Goal: Find specific page/section: Find specific page/section

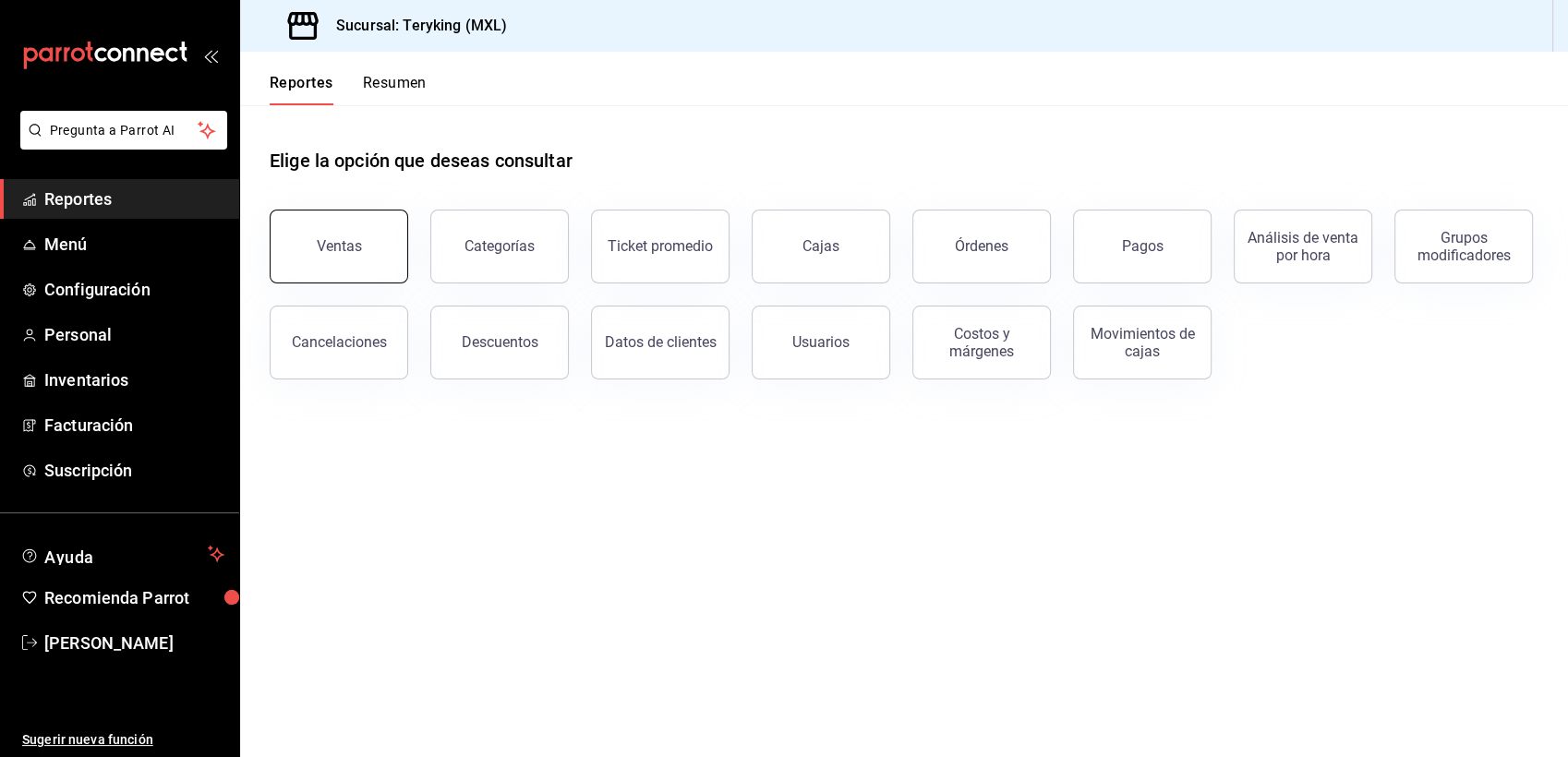
click at [361, 255] on button "Ventas" at bounding box center [339, 246] width 139 height 74
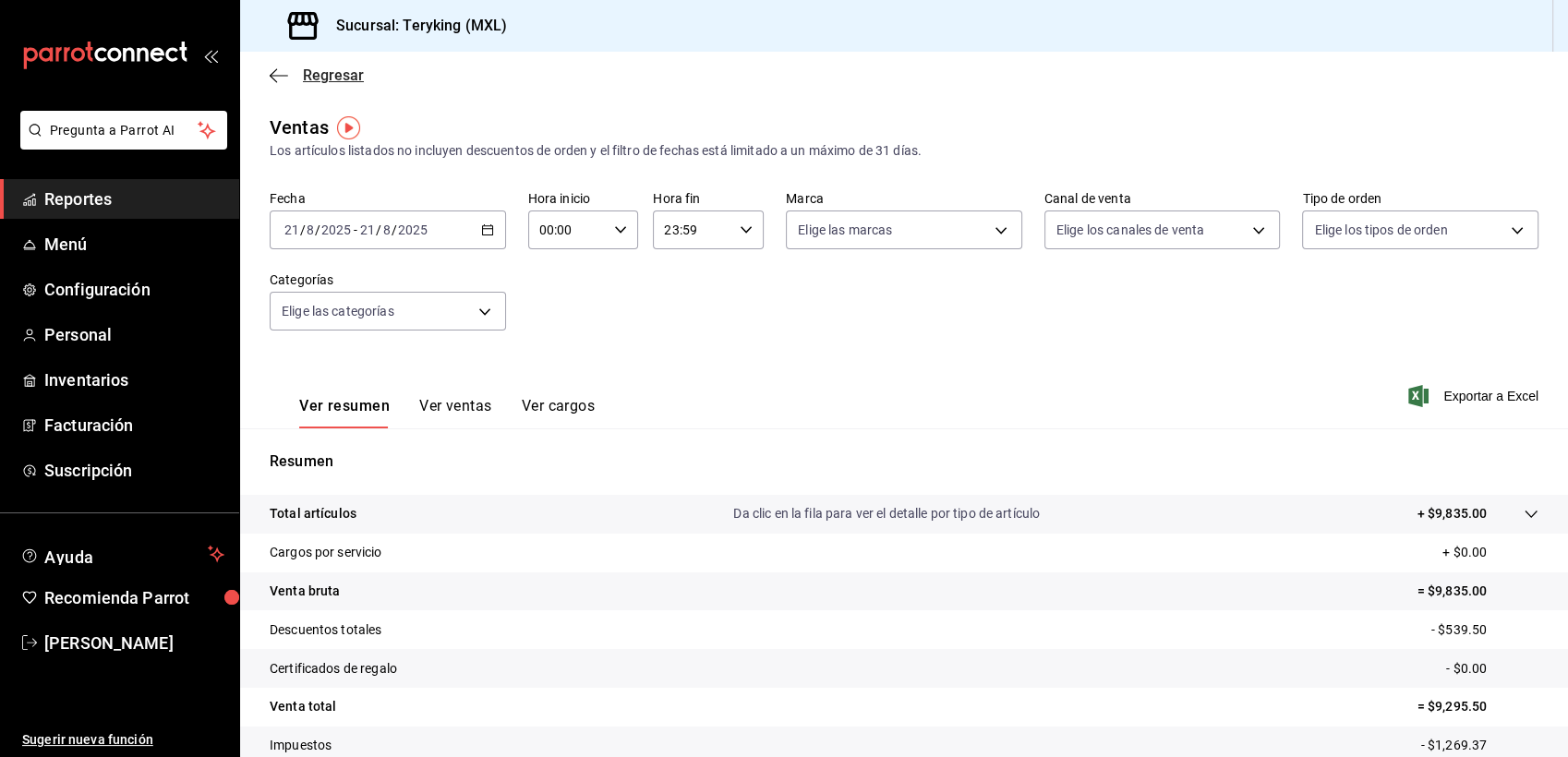
click at [344, 72] on span "Regresar" at bounding box center [333, 75] width 61 height 17
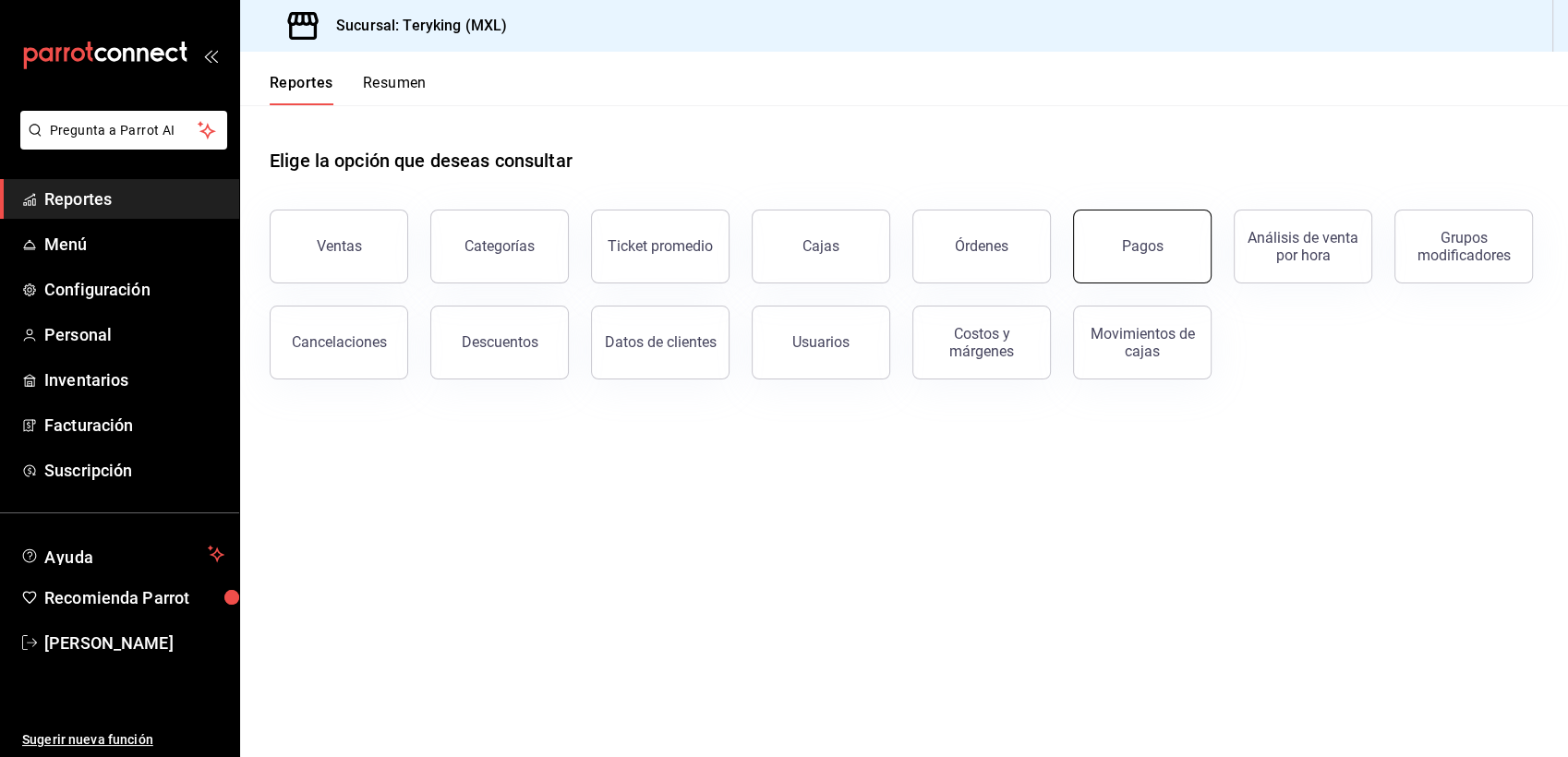
click at [1137, 232] on button "Pagos" at bounding box center [1142, 246] width 139 height 74
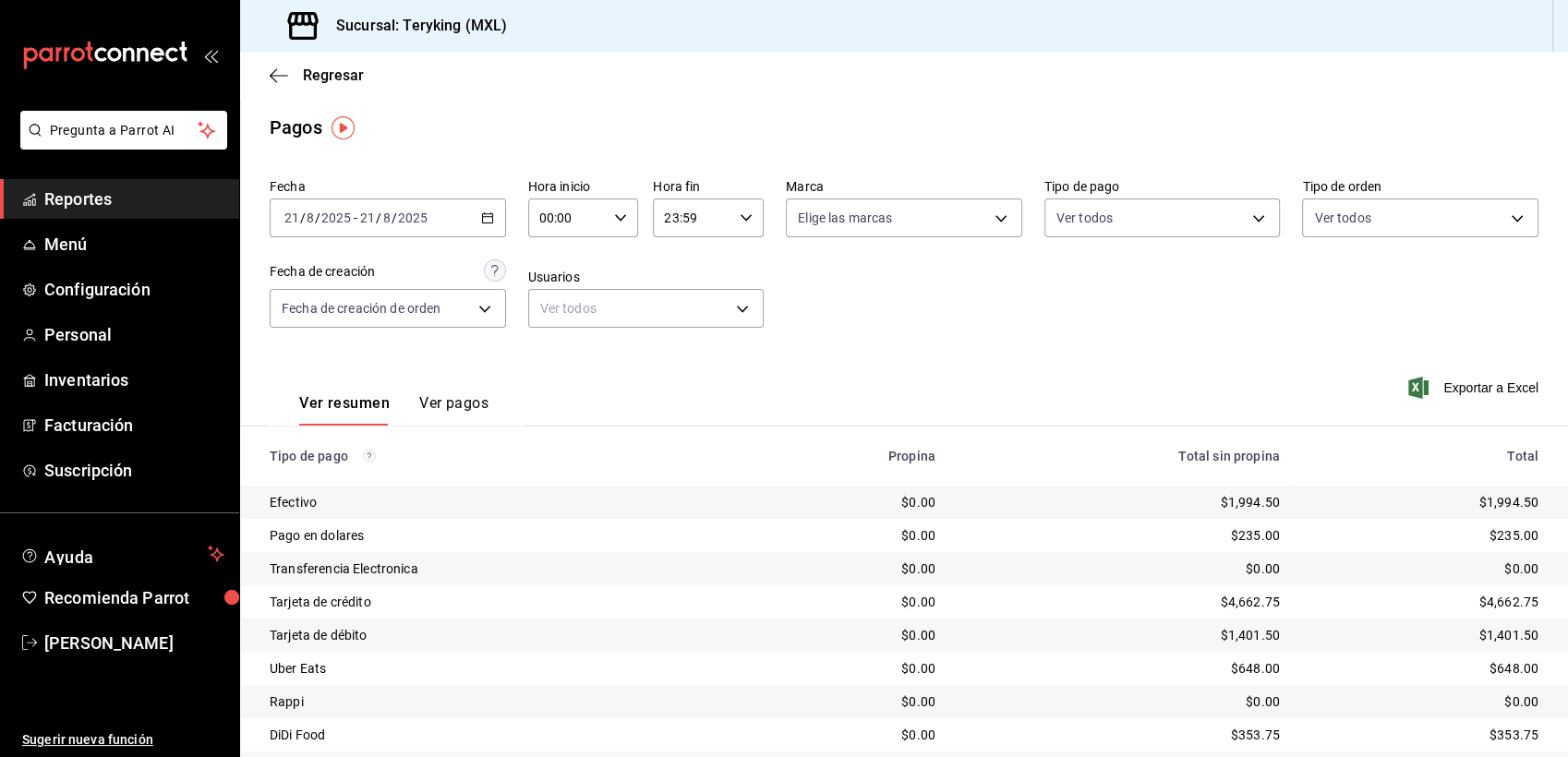
click at [99, 196] on span "Reportes" at bounding box center [134, 199] width 180 height 25
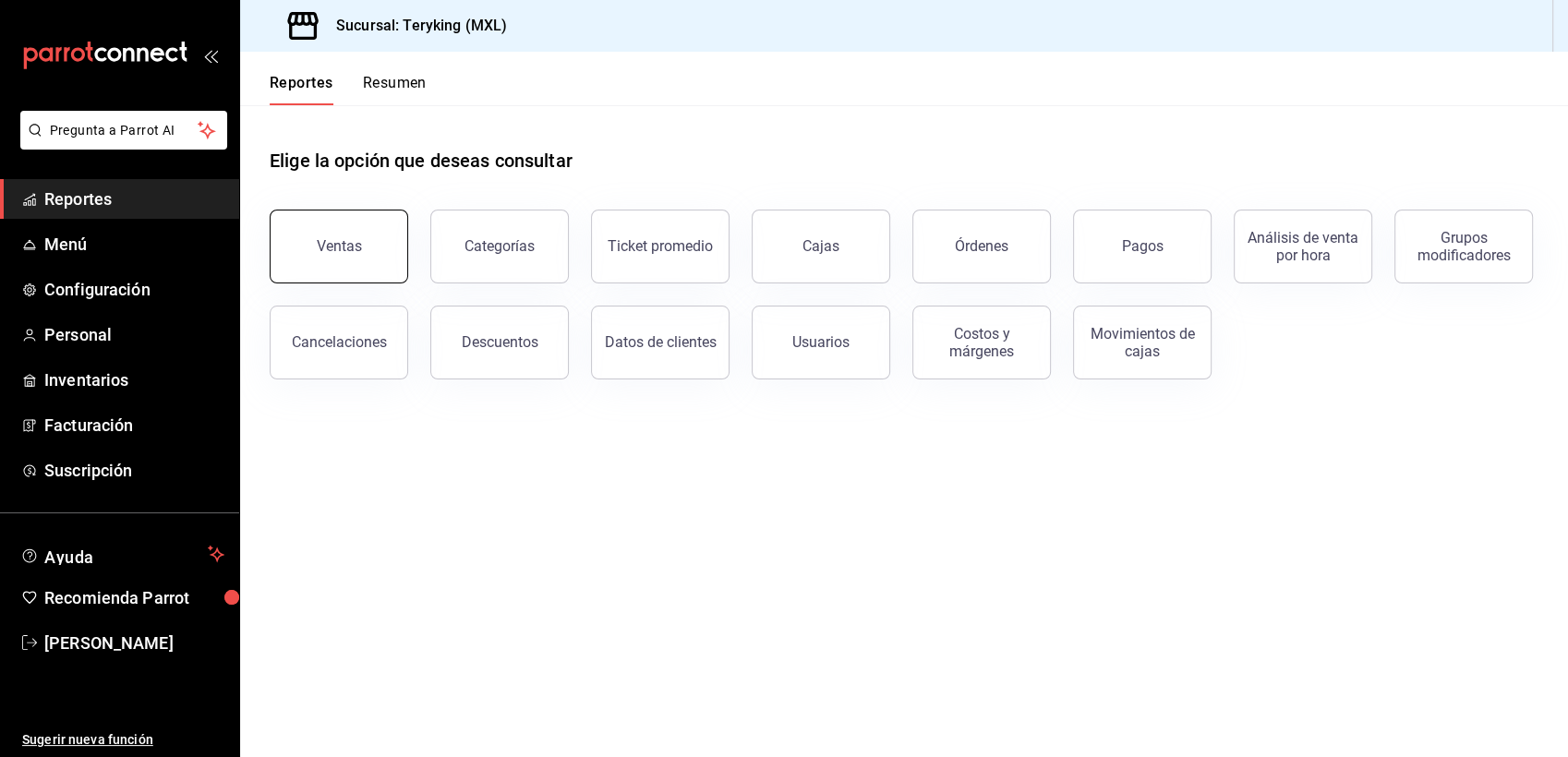
click at [337, 241] on div "Ventas" at bounding box center [339, 246] width 45 height 17
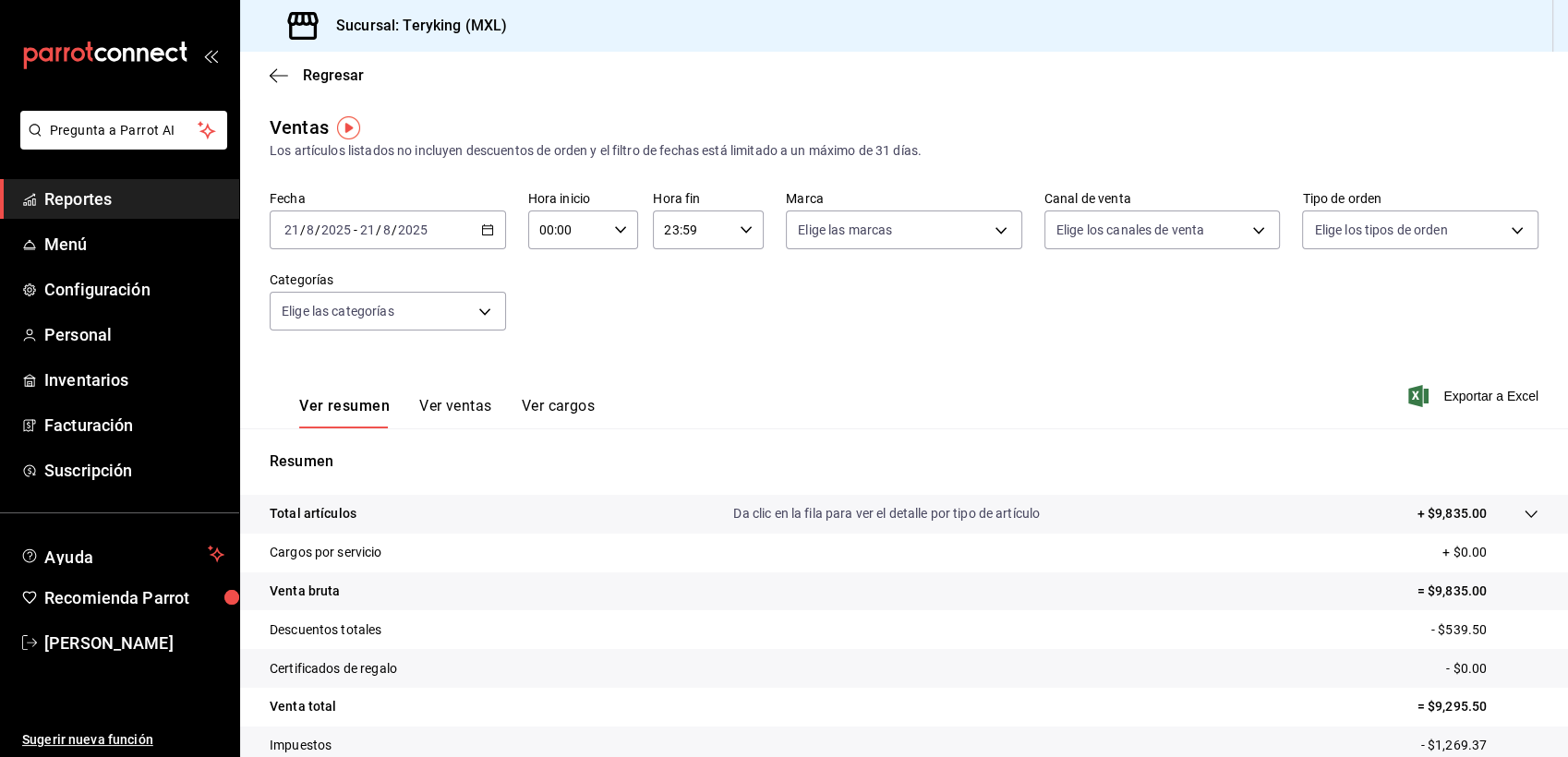
click at [67, 196] on span "Reportes" at bounding box center [134, 199] width 180 height 25
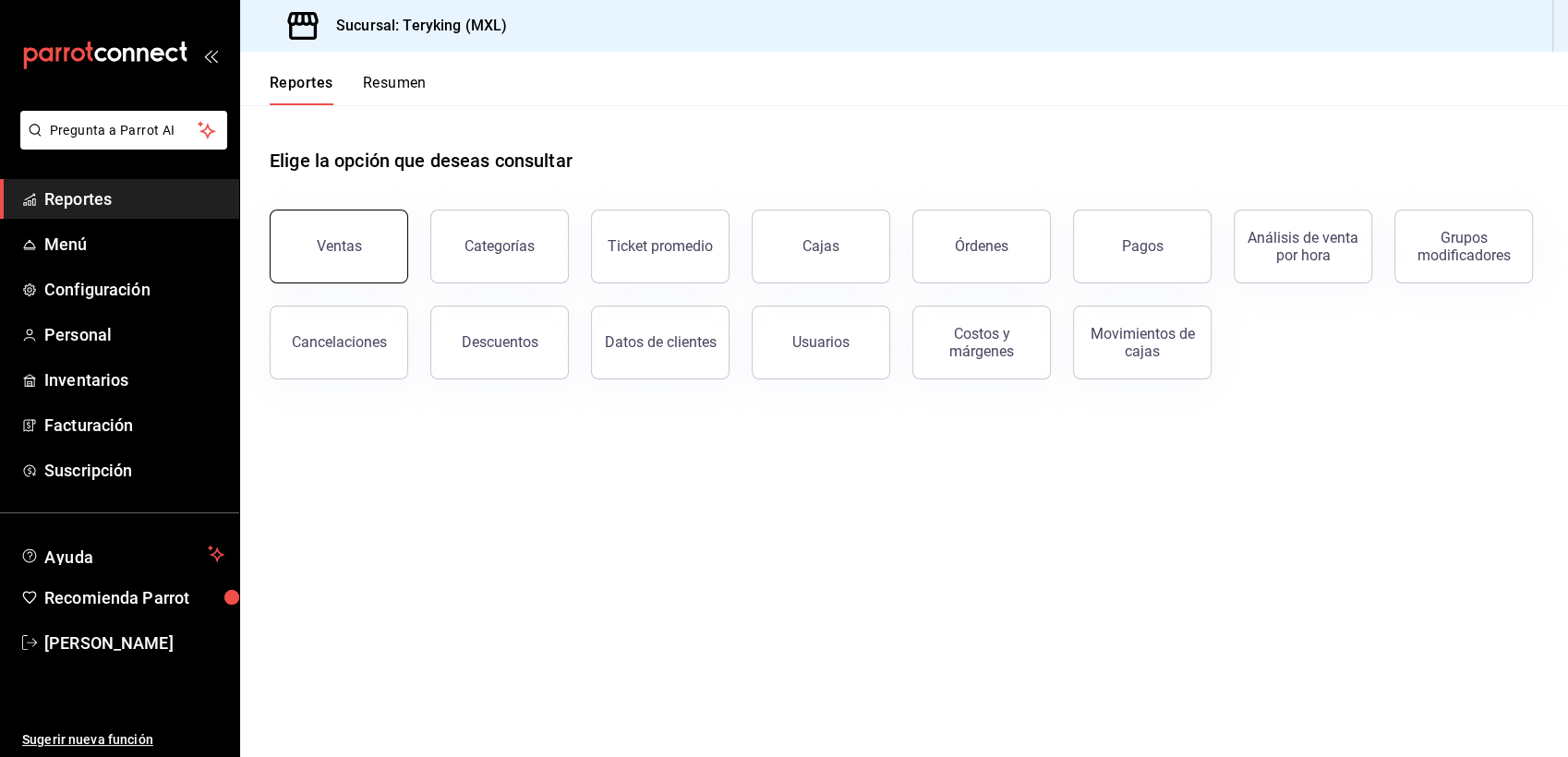
click at [342, 248] on div "Ventas" at bounding box center [339, 246] width 45 height 17
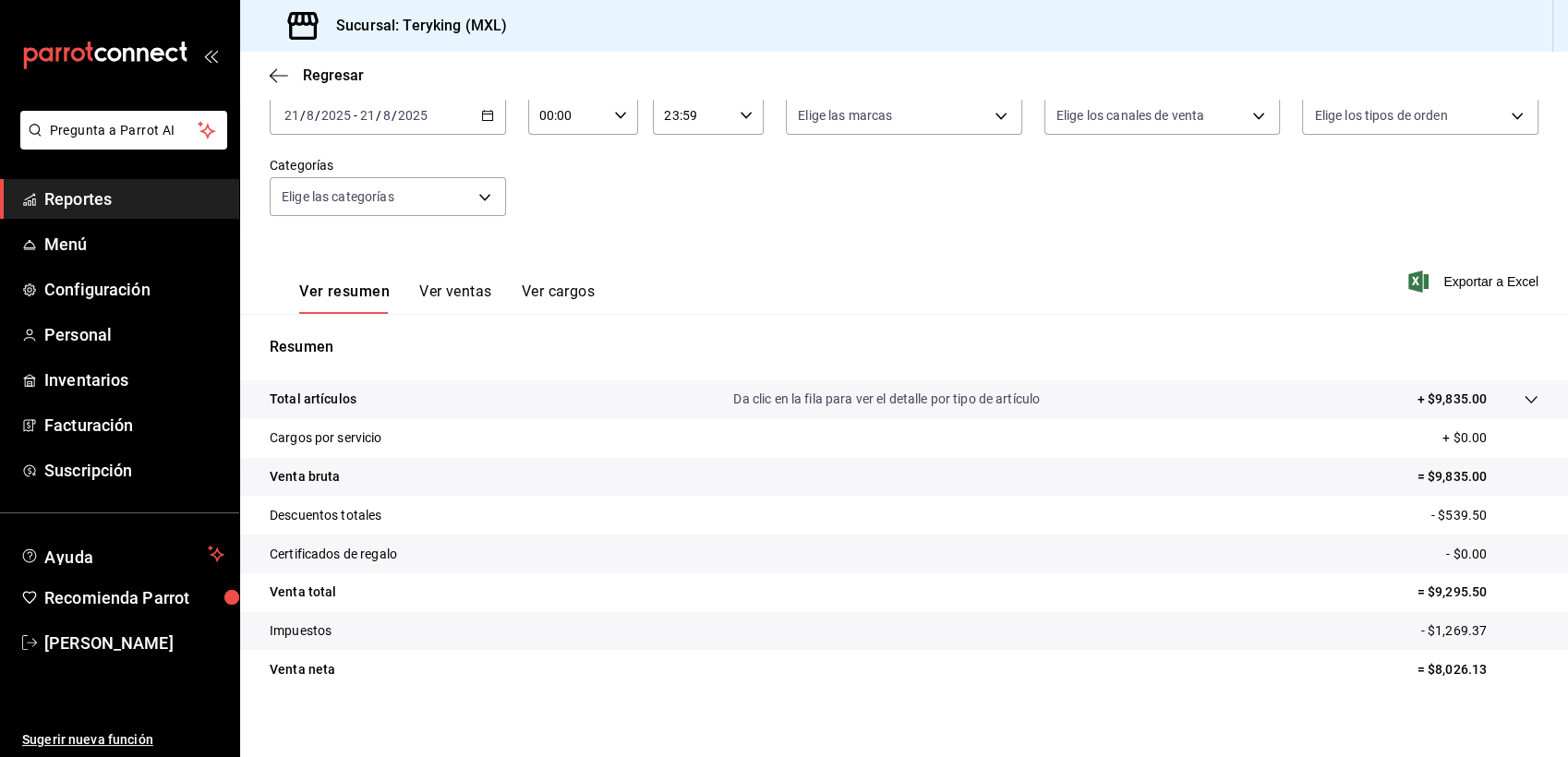
scroll to position [127, 0]
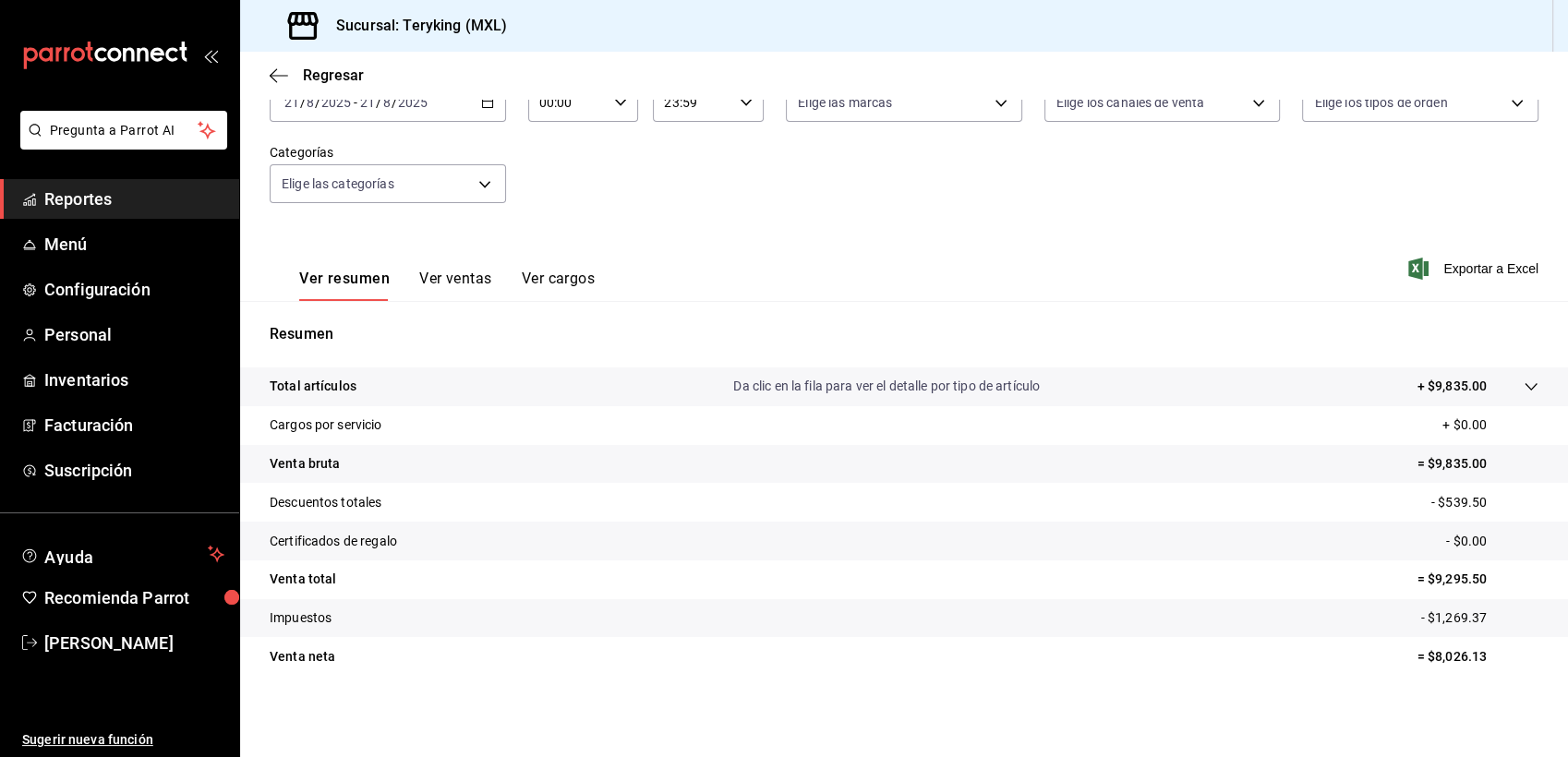
click at [76, 206] on span "Reportes" at bounding box center [134, 199] width 180 height 25
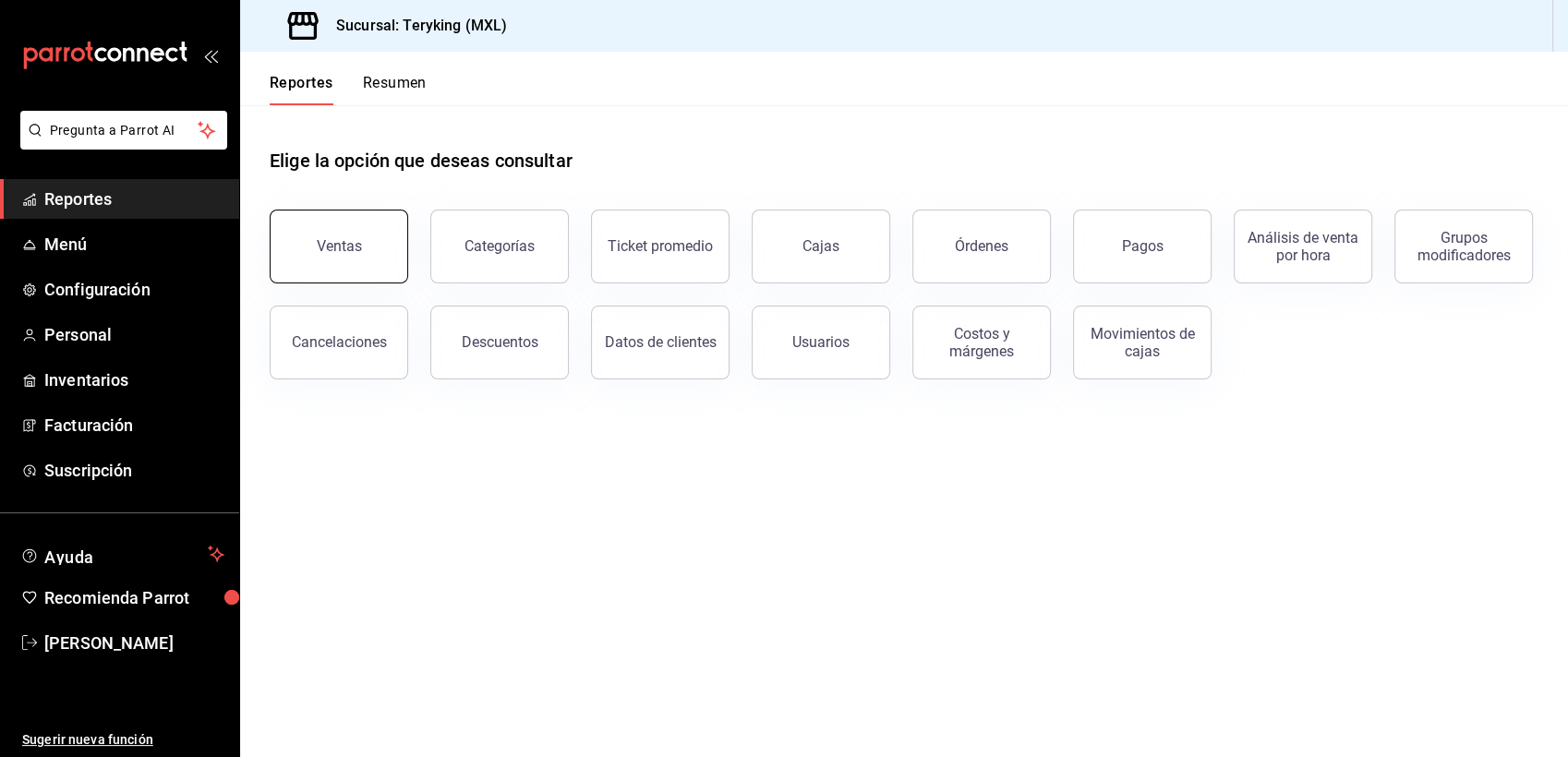
click at [311, 245] on button "Ventas" at bounding box center [339, 246] width 139 height 74
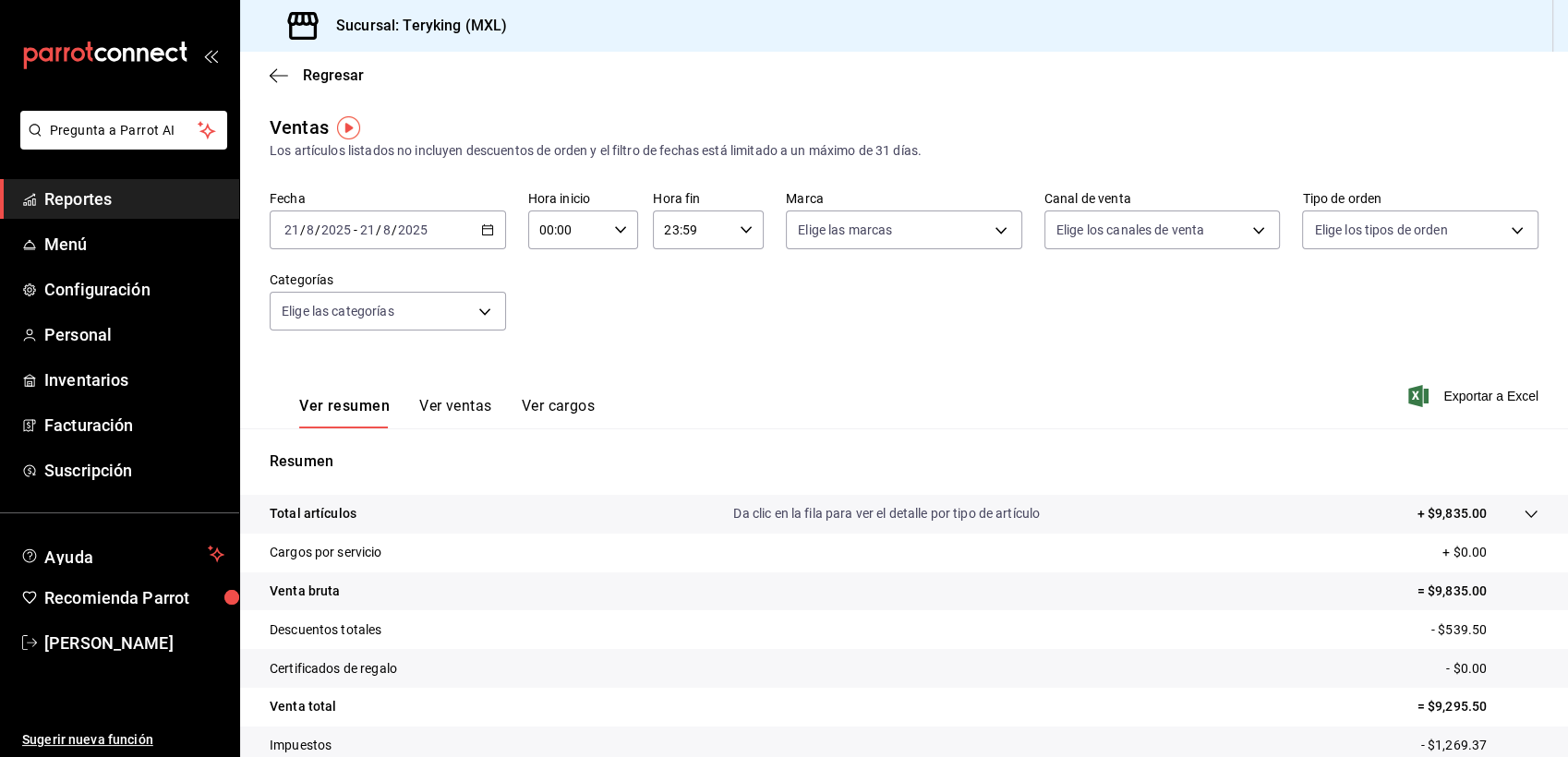
click at [69, 203] on span "Reportes" at bounding box center [134, 199] width 180 height 25
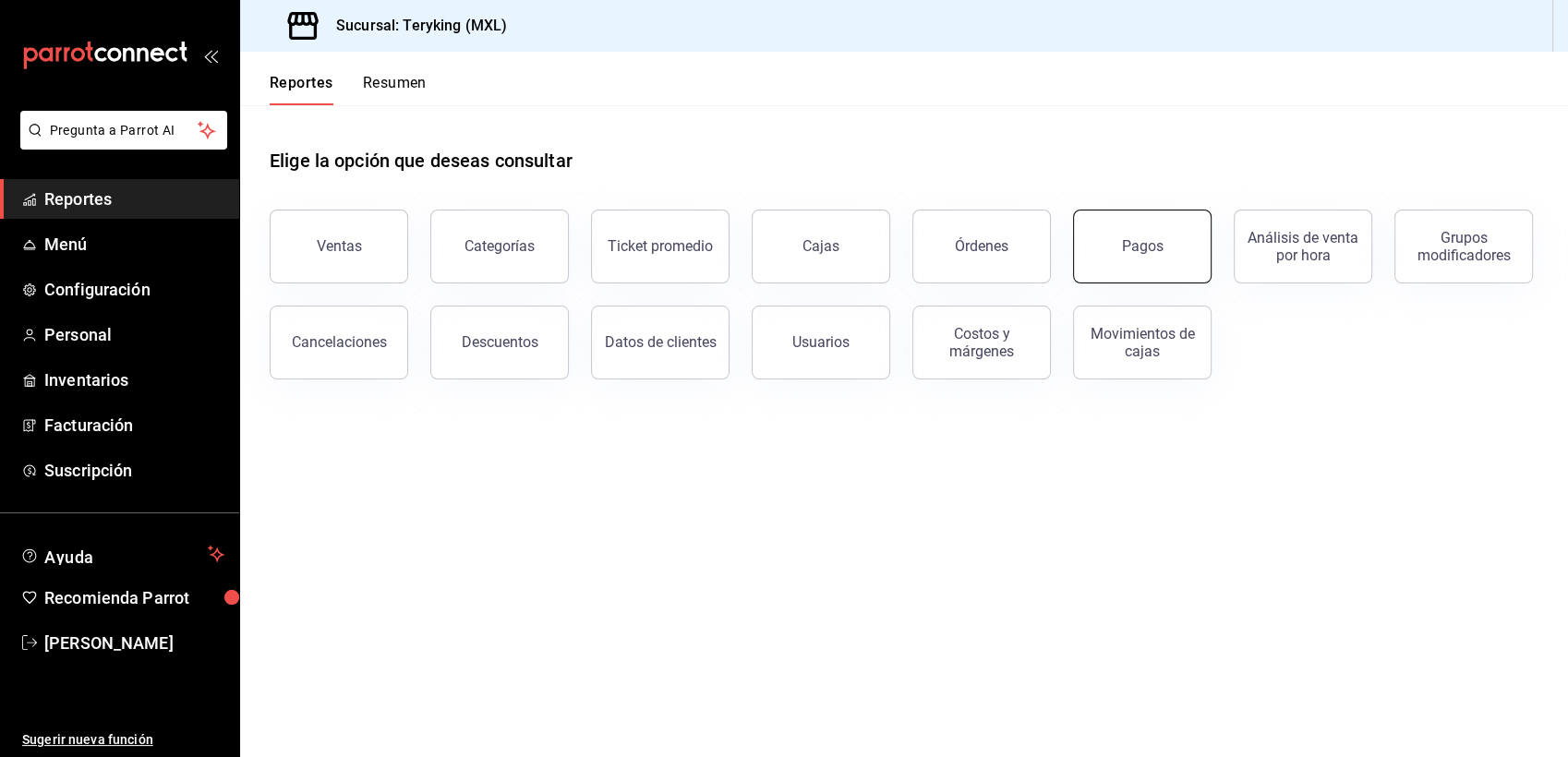
click at [1162, 255] on button "Pagos" at bounding box center [1142, 246] width 139 height 74
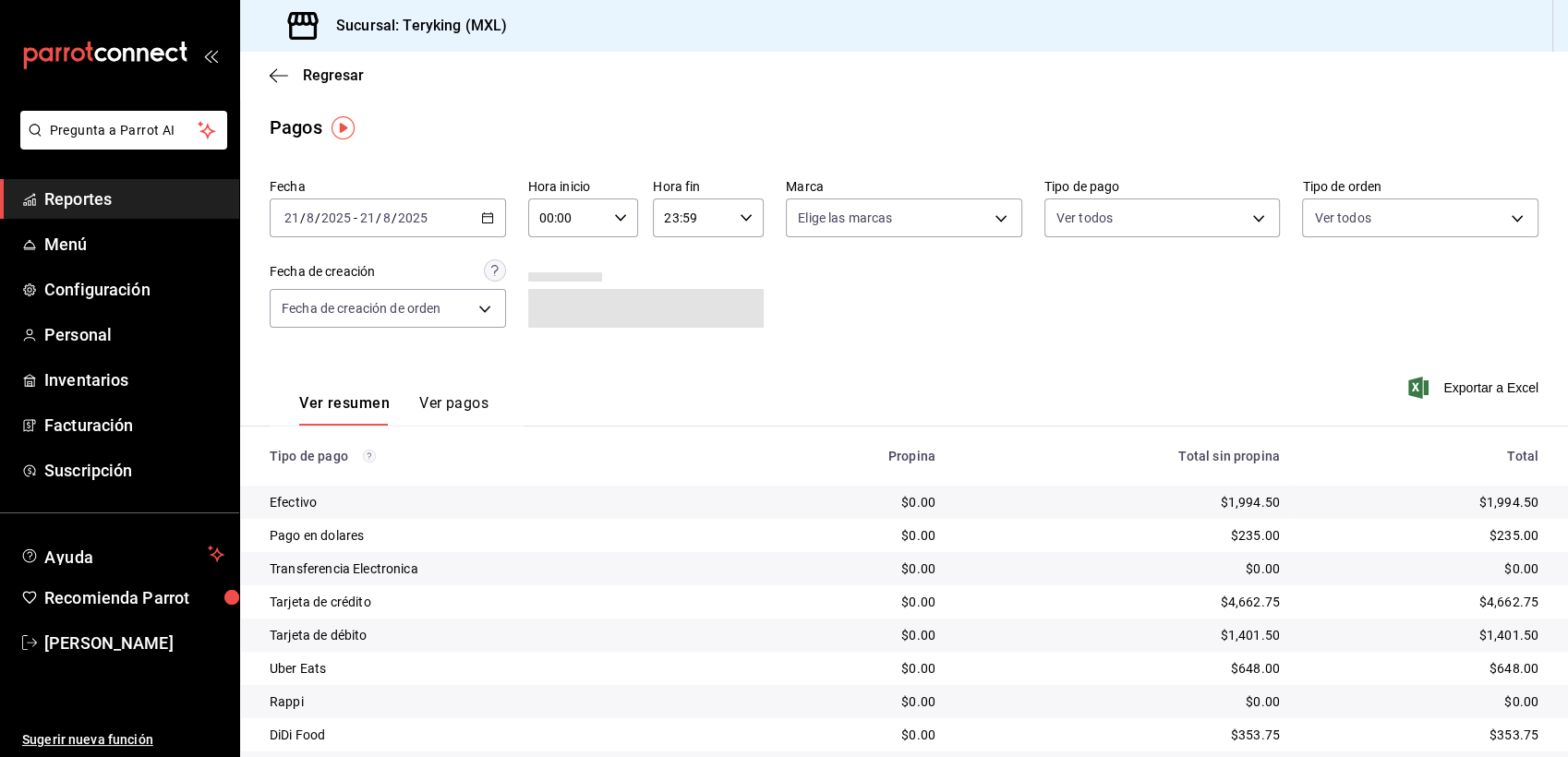
click at [100, 199] on span "Reportes" at bounding box center [134, 199] width 180 height 25
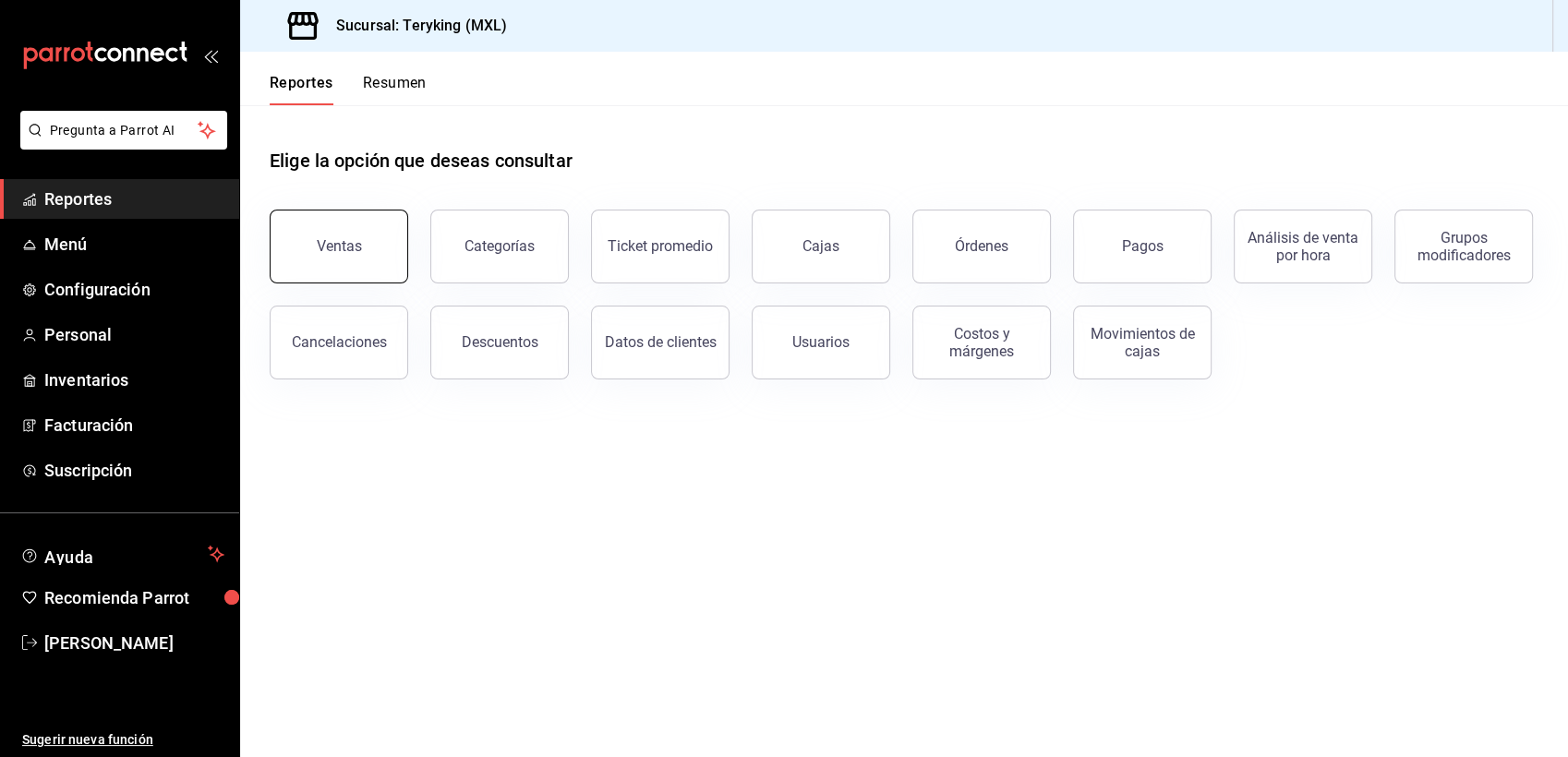
click at [377, 270] on button "Ventas" at bounding box center [339, 246] width 139 height 74
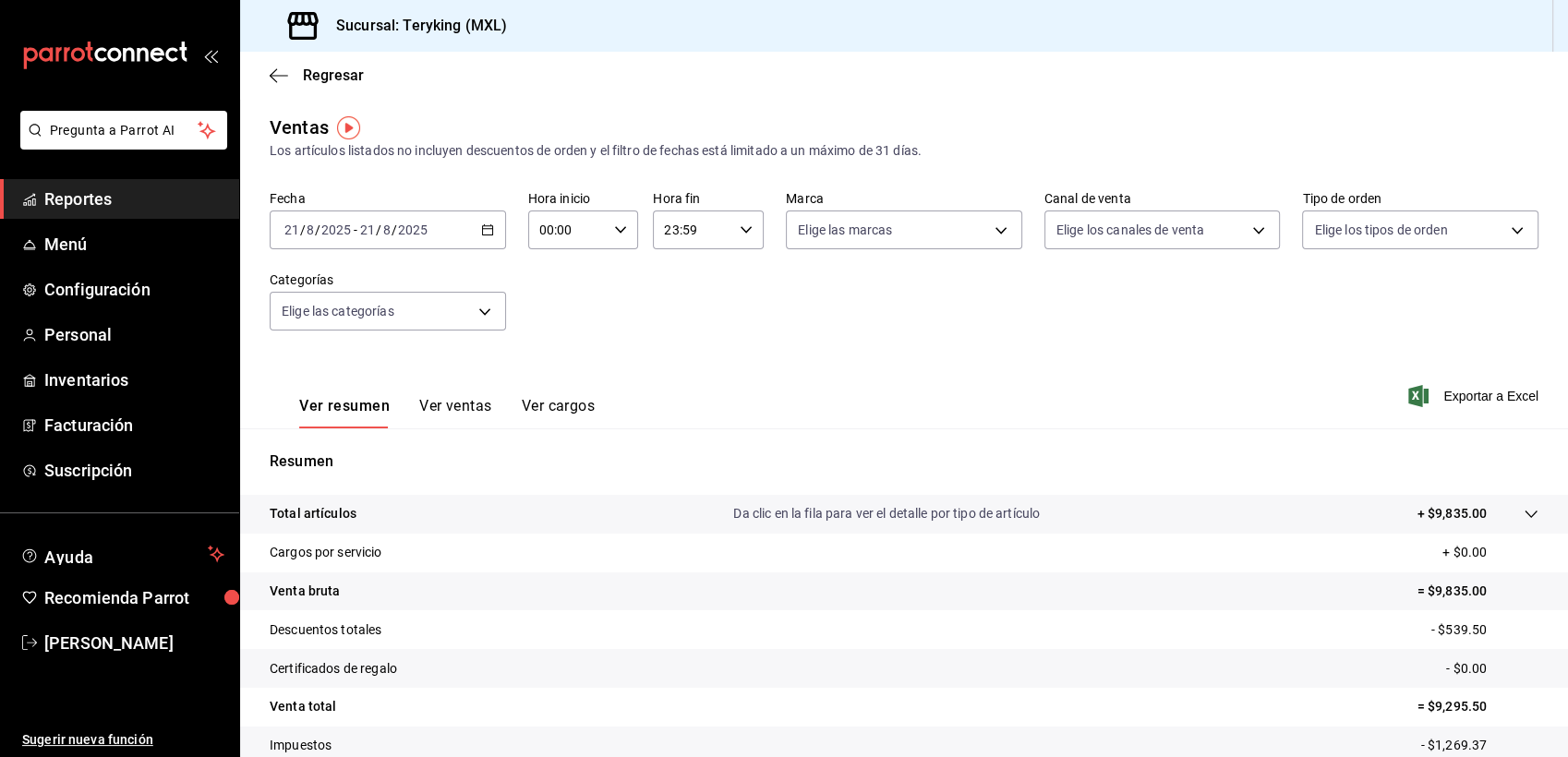
click at [87, 196] on span "Reportes" at bounding box center [134, 199] width 180 height 25
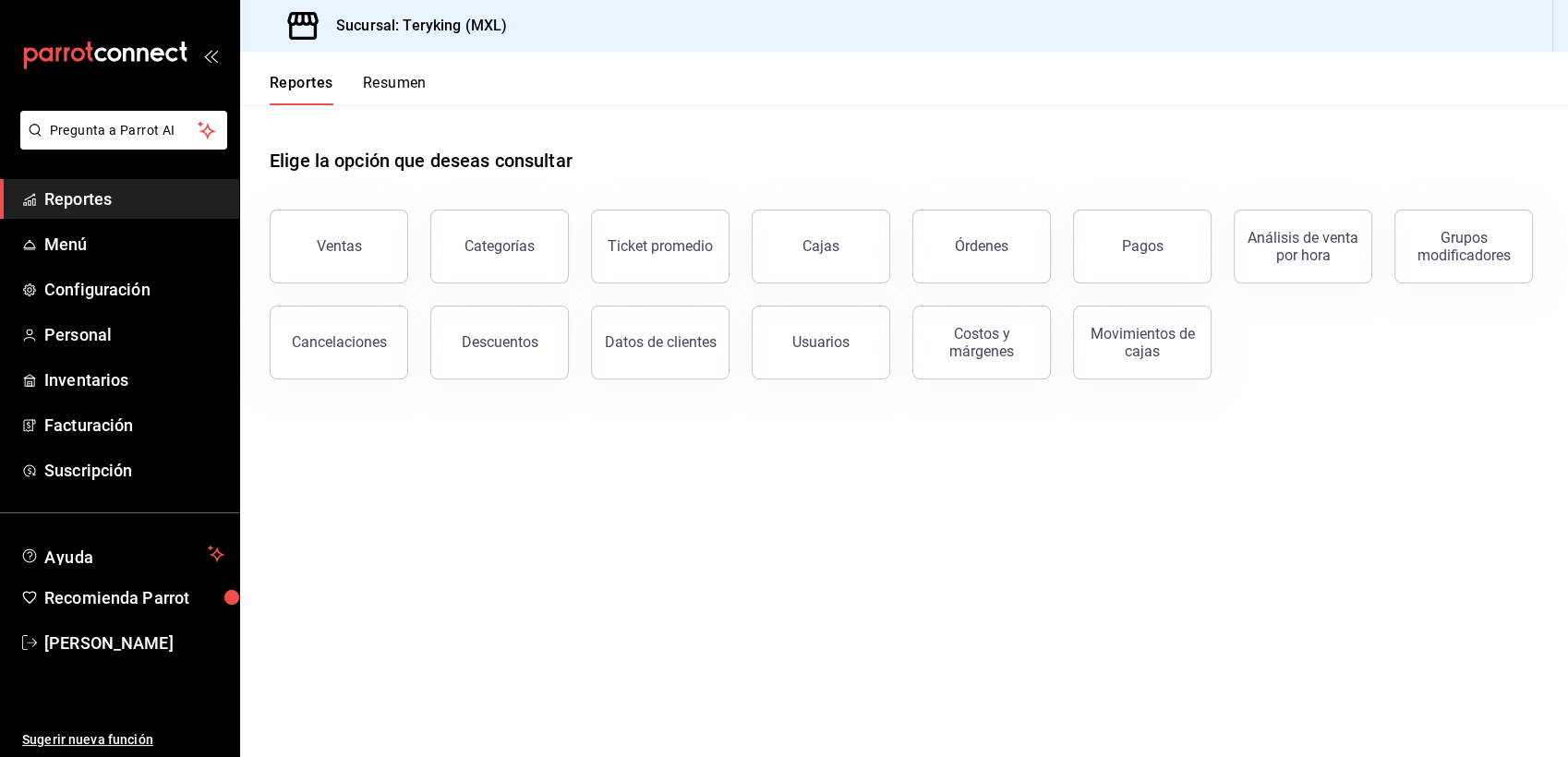
click at [979, 157] on div "Elige la opción que deseas consultar" at bounding box center [904, 146] width 1268 height 82
click at [75, 200] on span "Reportes" at bounding box center [134, 199] width 180 height 25
click at [1109, 258] on button "Pagos" at bounding box center [1142, 246] width 139 height 74
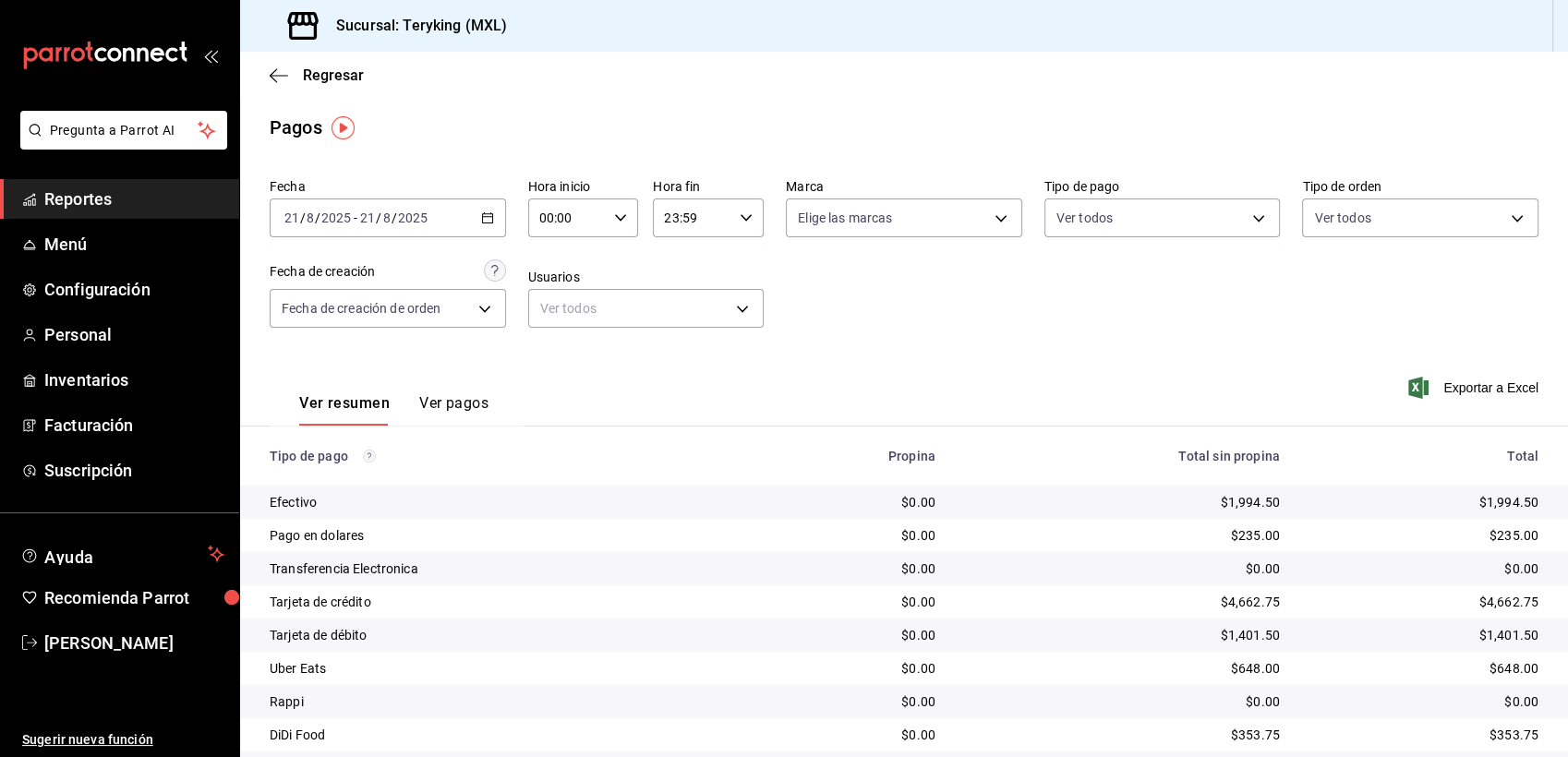
click at [132, 197] on span "Reportes" at bounding box center [134, 199] width 180 height 25
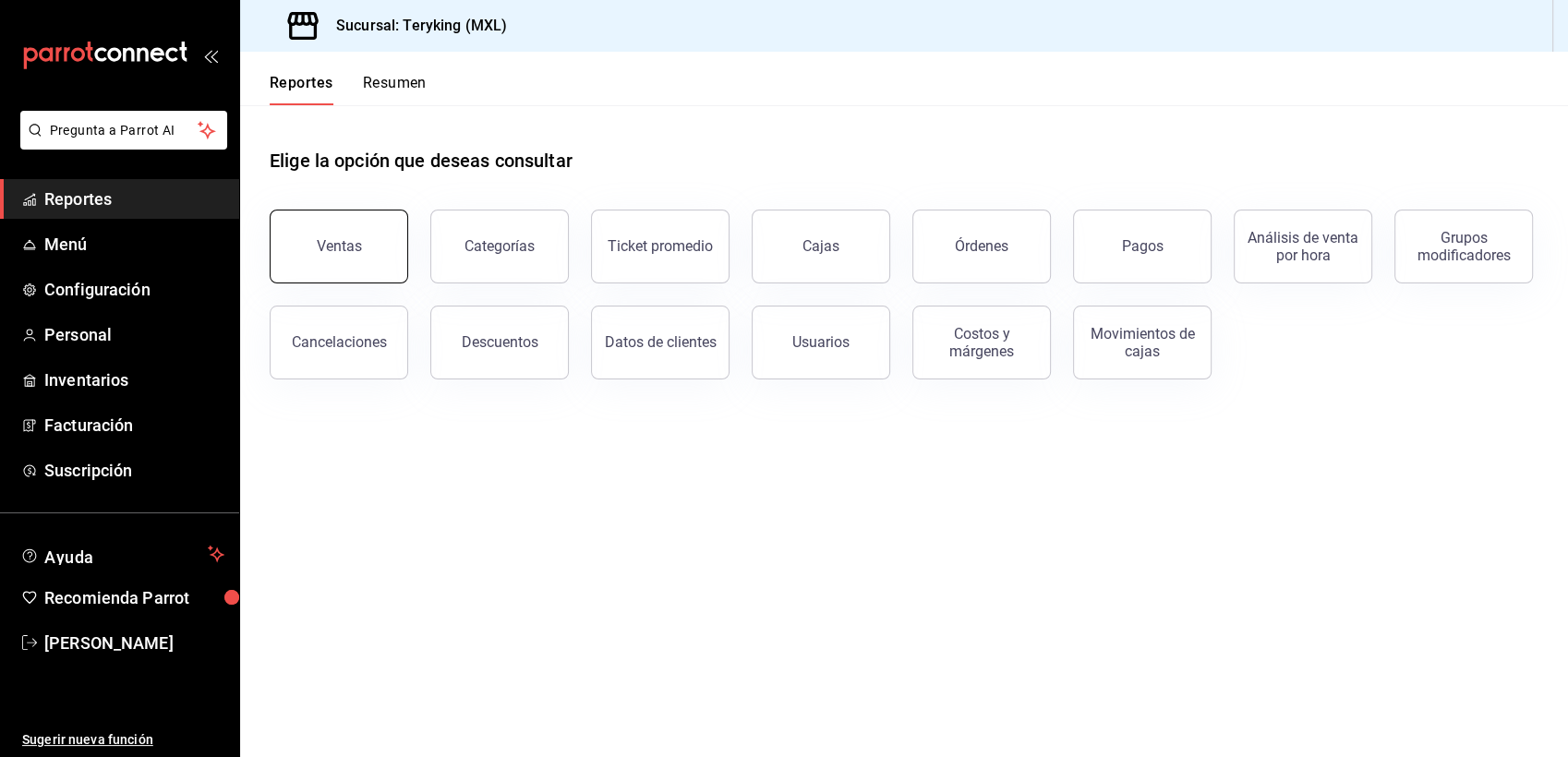
click at [388, 247] on button "Ventas" at bounding box center [339, 246] width 139 height 74
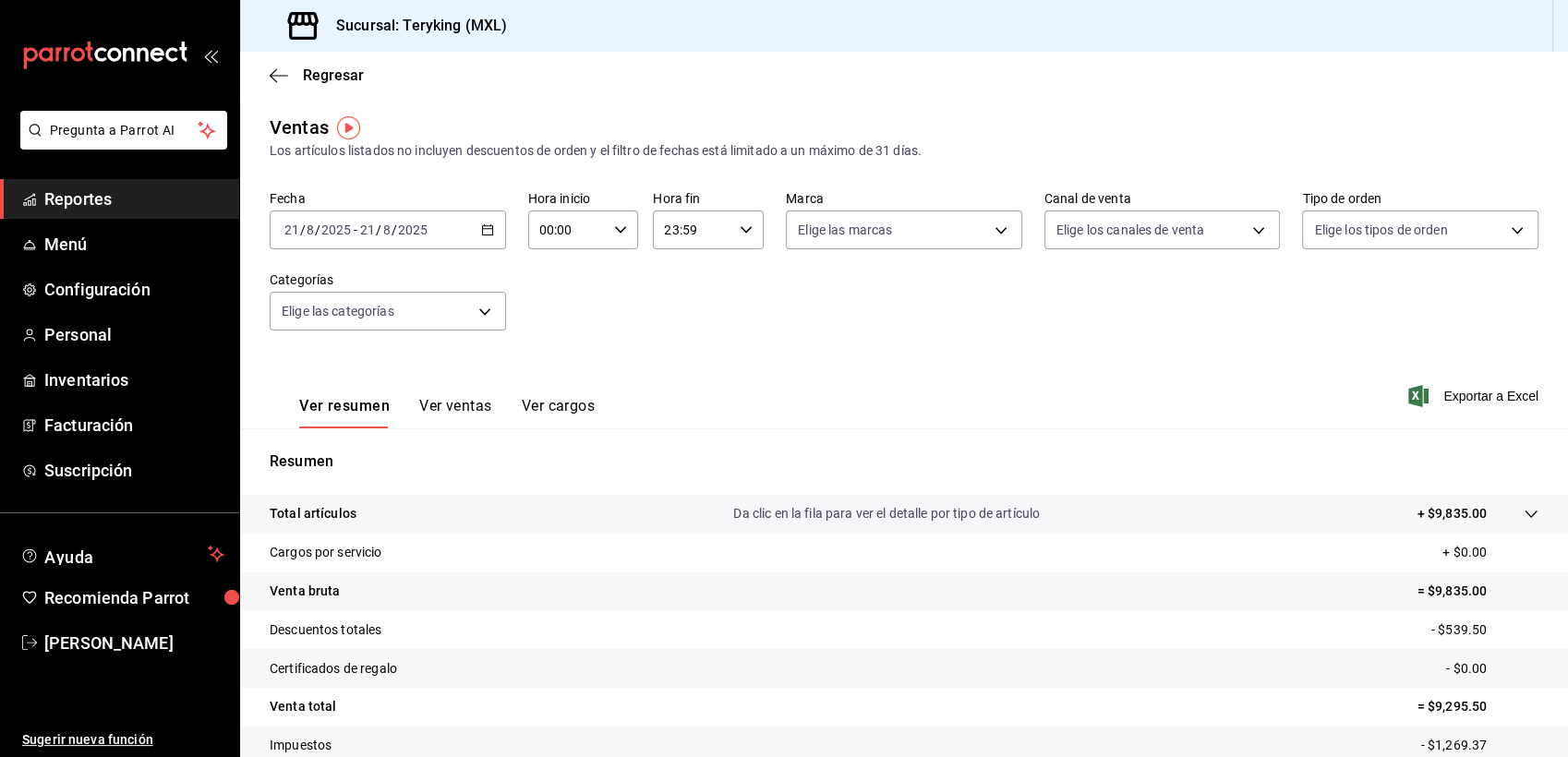
click at [101, 201] on span "Reportes" at bounding box center [134, 199] width 180 height 25
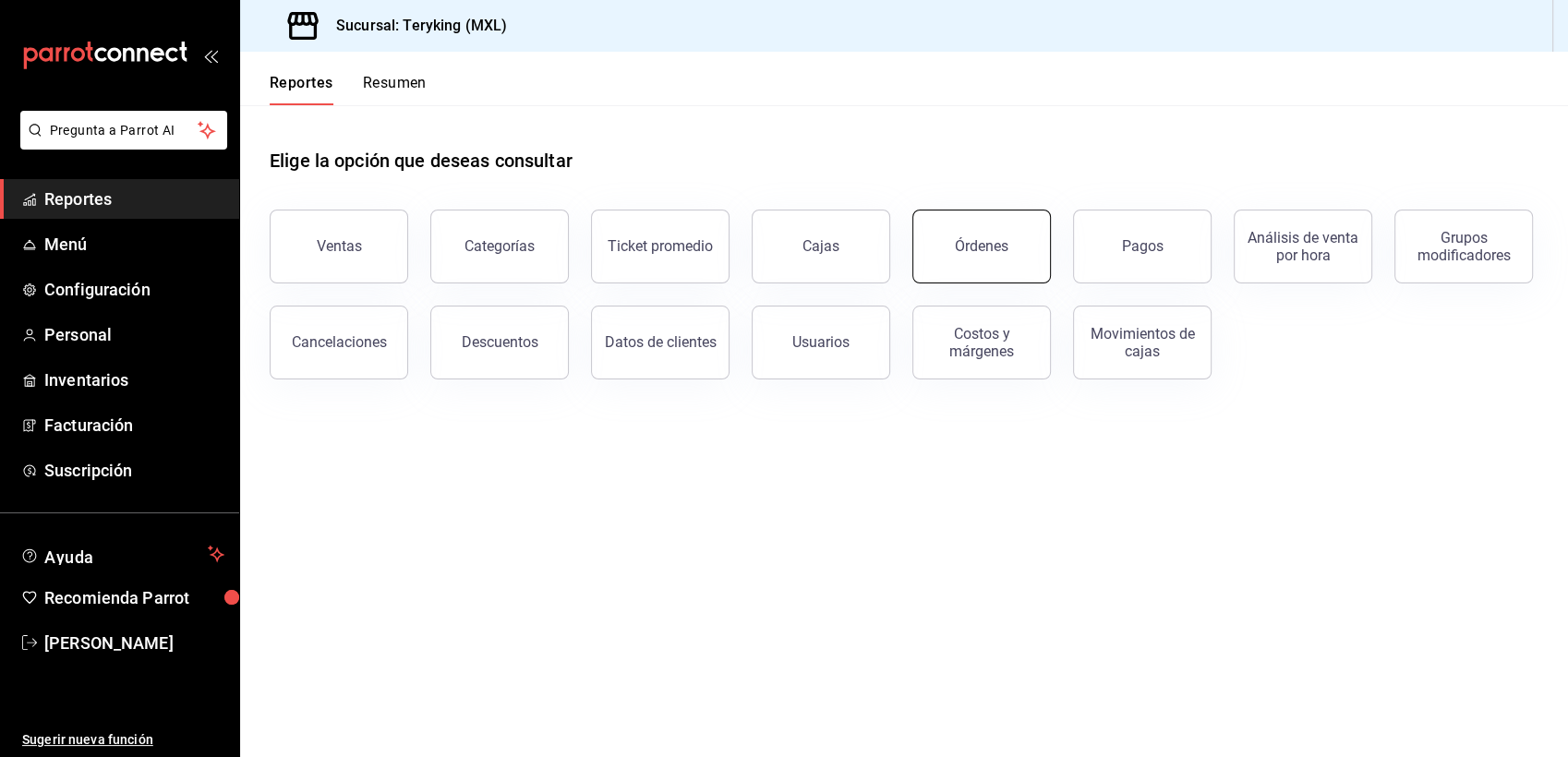
click at [983, 250] on div "Órdenes" at bounding box center [981, 246] width 54 height 17
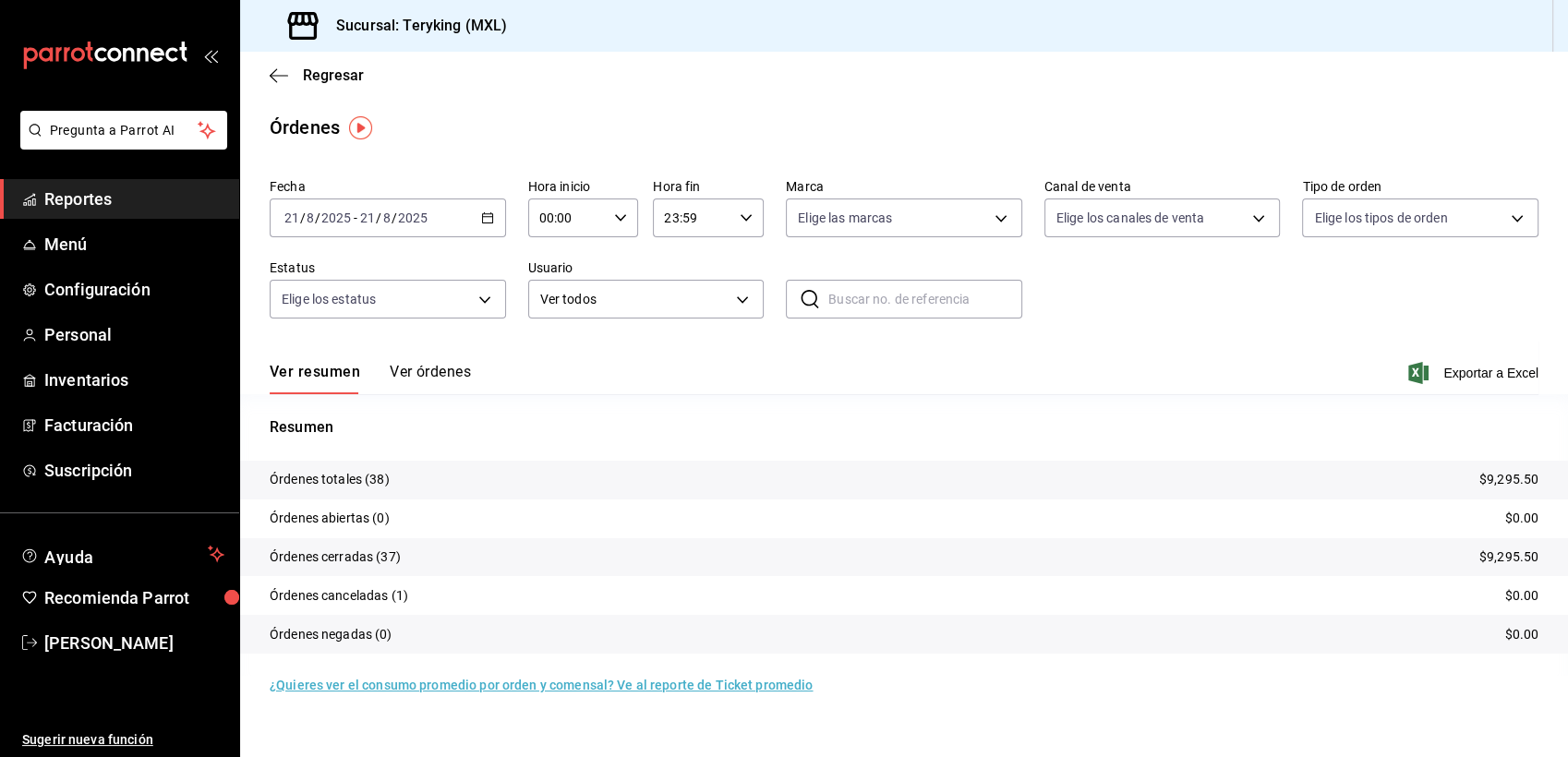
click at [443, 371] on button "Ver órdenes" at bounding box center [430, 378] width 81 height 32
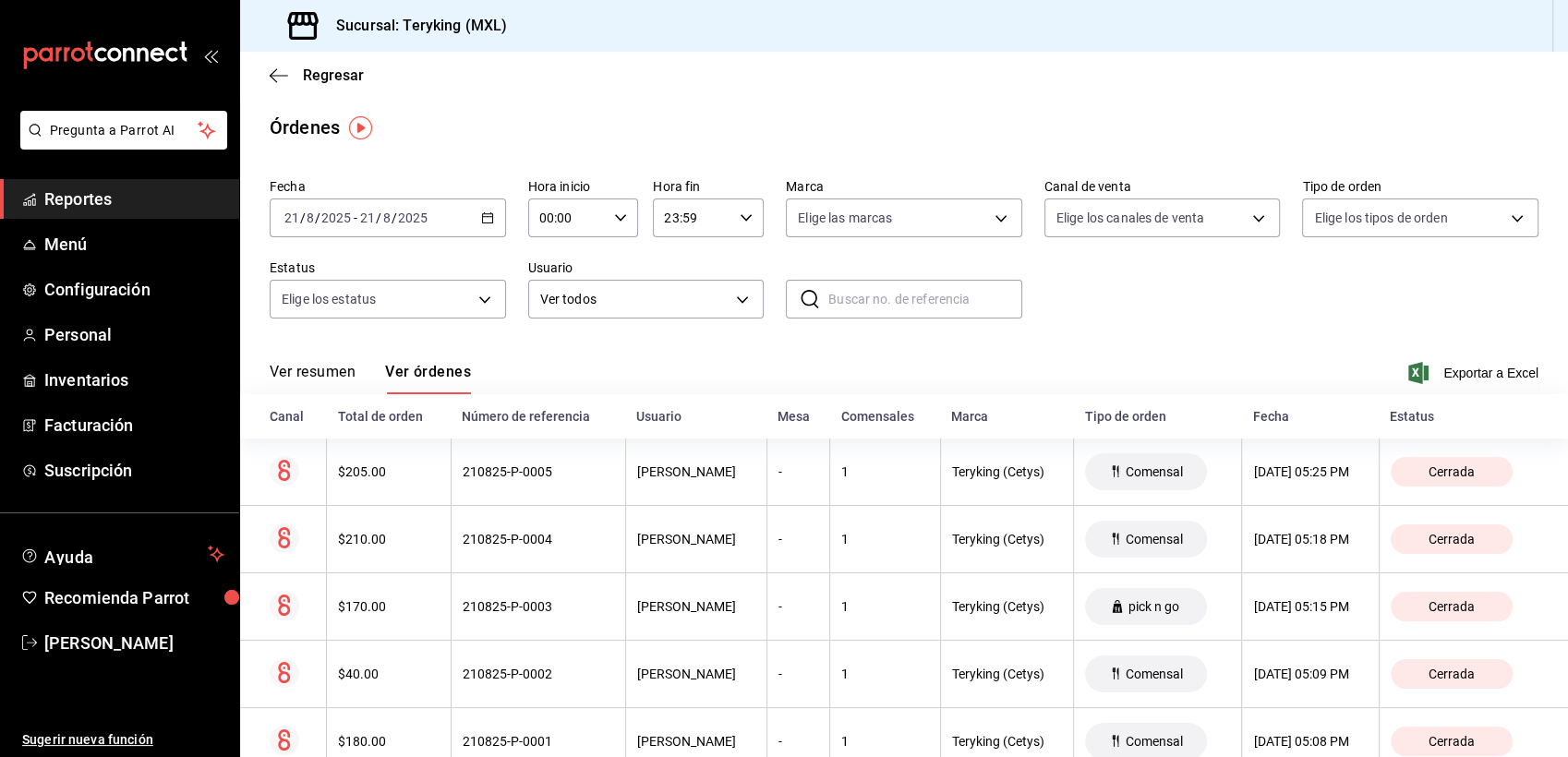
click at [69, 196] on span "Reportes" at bounding box center [134, 199] width 180 height 25
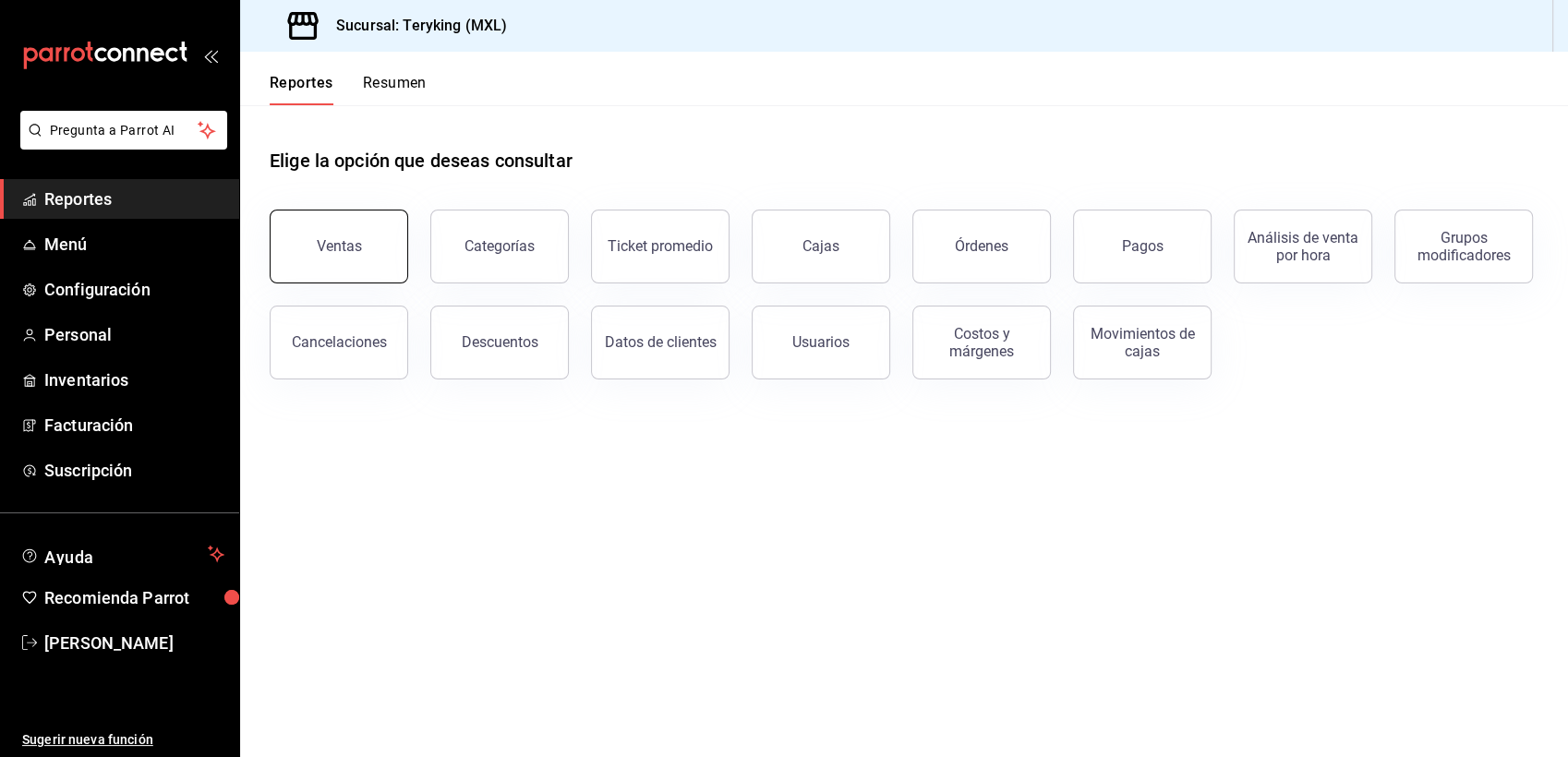
click at [370, 234] on button "Ventas" at bounding box center [339, 246] width 139 height 74
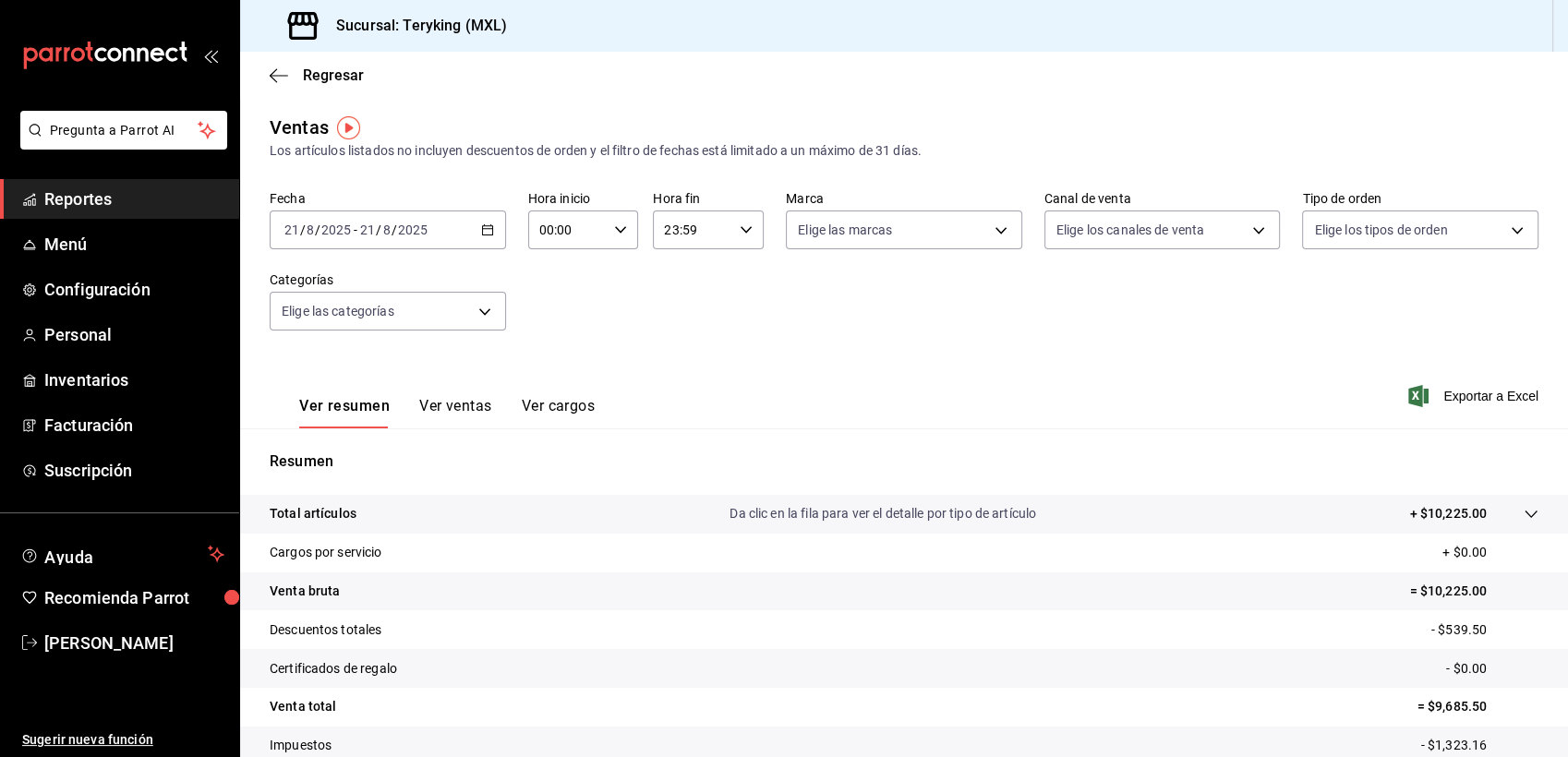
click at [65, 203] on span "Reportes" at bounding box center [134, 199] width 180 height 25
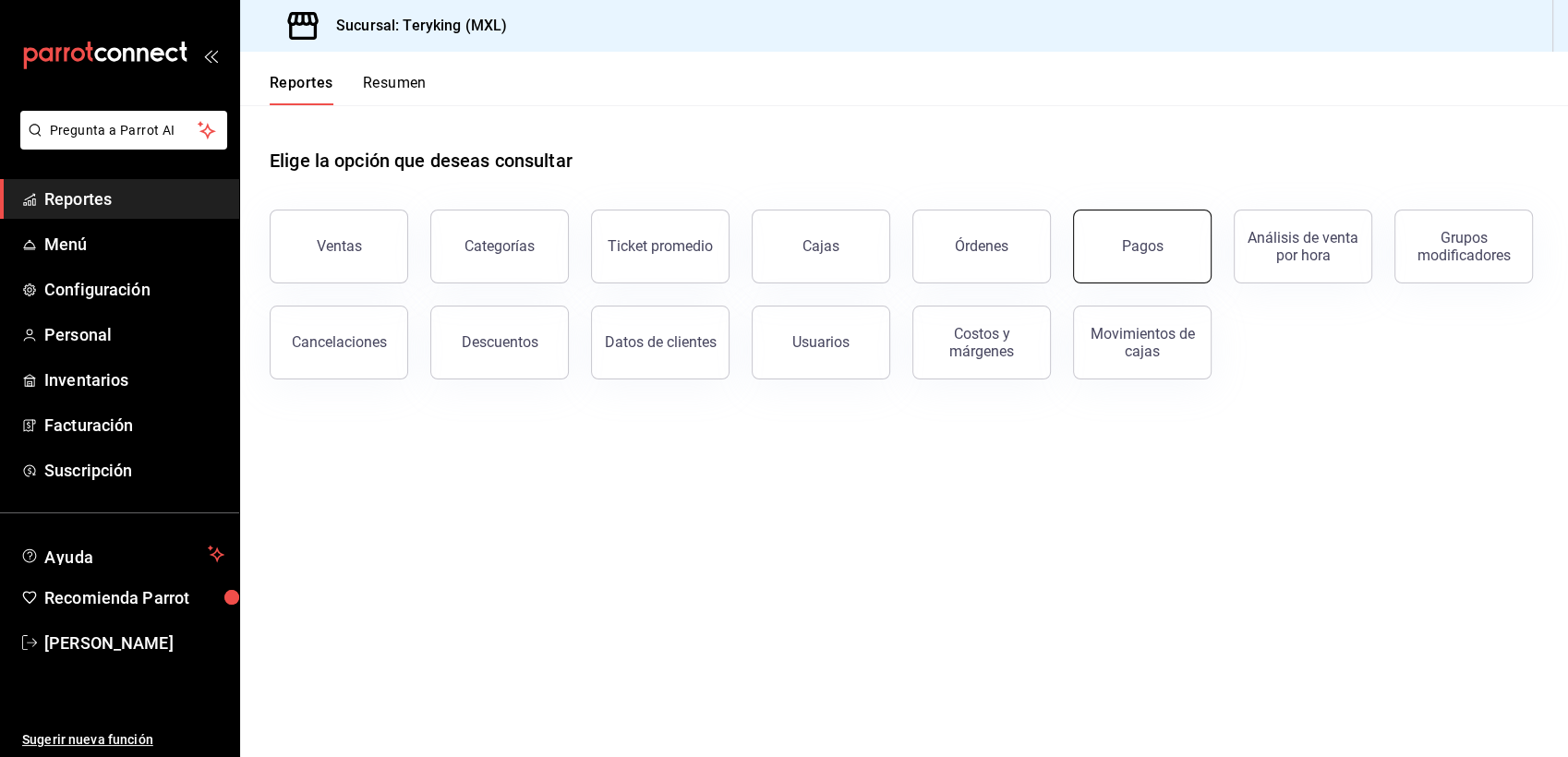
click at [1153, 236] on button "Pagos" at bounding box center [1142, 246] width 139 height 74
